Goal: Find specific page/section

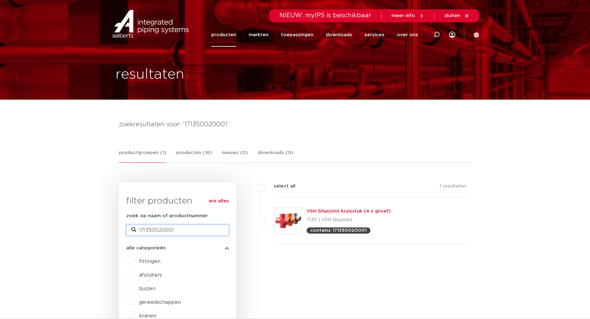
drag, startPoint x: 184, startPoint y: 230, endPoint x: -30, endPoint y: 199, distance: 215.5
click at [167, 231] on input "zoek op naam of productnummer" at bounding box center [177, 230] width 102 height 11
type input "7180"
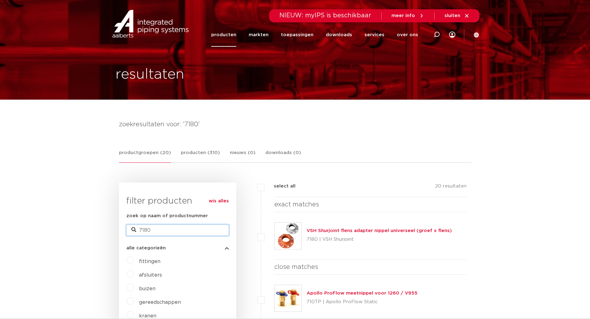
click at [161, 234] on input "7180" at bounding box center [177, 230] width 102 height 11
drag, startPoint x: 149, startPoint y: 231, endPoint x: 97, endPoint y: 226, distance: 52.0
type input "flens"
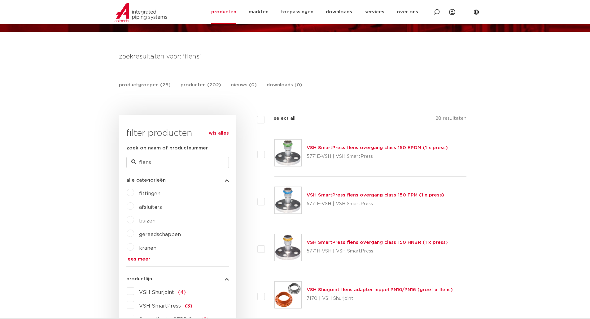
scroll to position [124, 0]
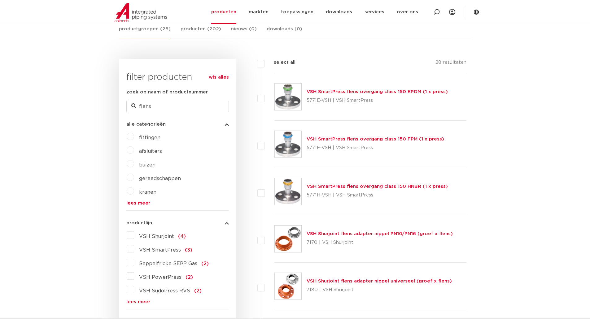
click at [134, 236] on label "VSH Shurjoint (4)" at bounding box center [160, 235] width 52 height 10
click at [0, 0] on input "VSH Shurjoint (4)" at bounding box center [0, 0] width 0 height 0
